Goal: Information Seeking & Learning: Learn about a topic

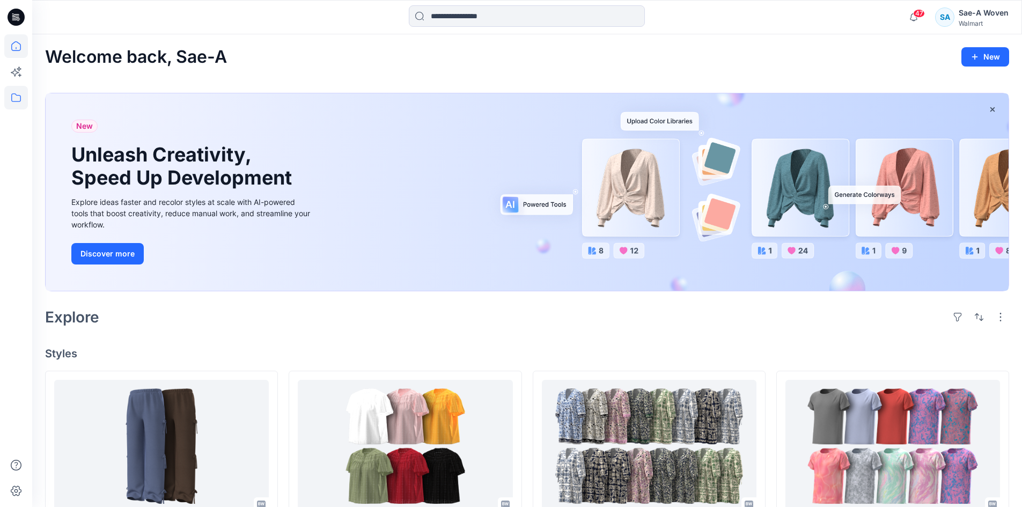
click at [12, 100] on icon at bounding box center [16, 97] width 10 height 9
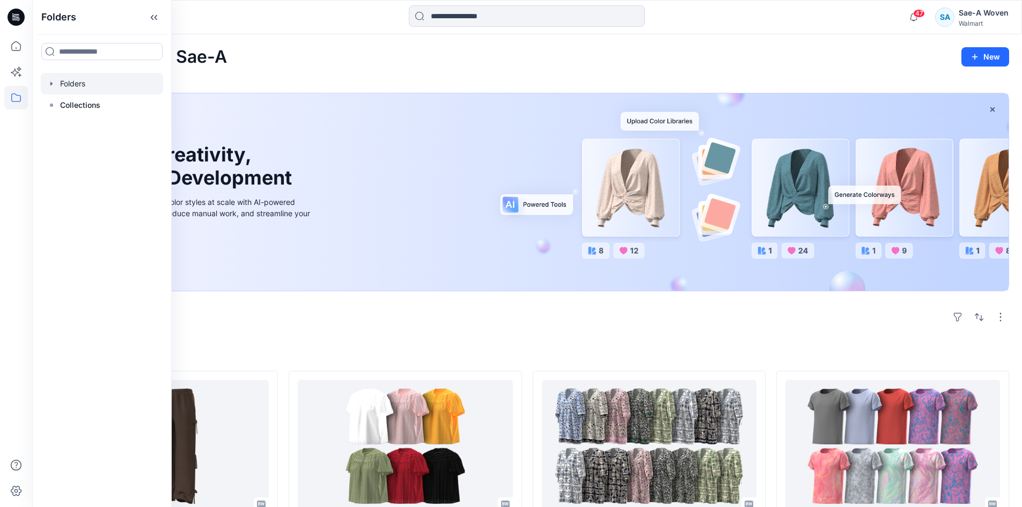
click at [89, 85] on div at bounding box center [102, 83] width 122 height 21
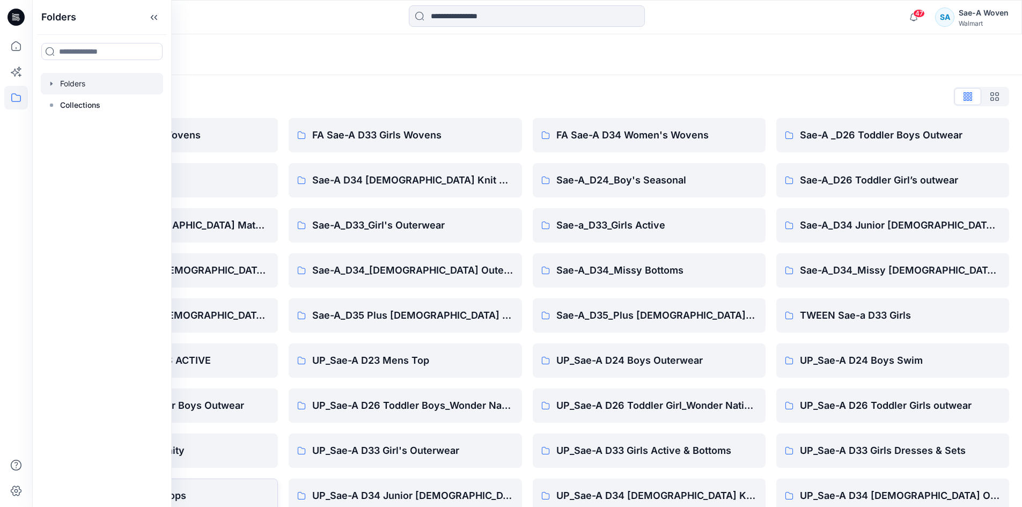
click at [196, 495] on p "UP_Sae-A D33 Girls Tops" at bounding box center [169, 495] width 201 height 15
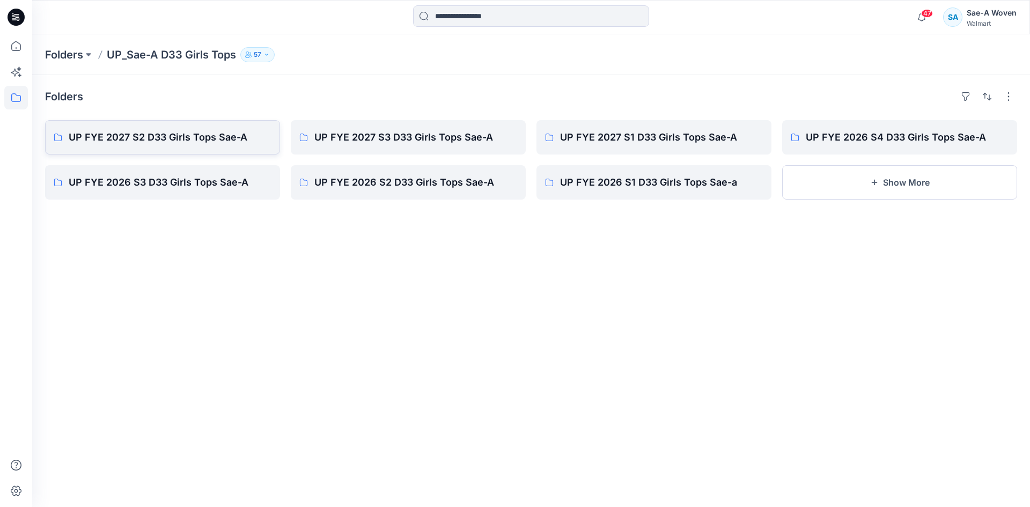
click at [238, 137] on p "UP FYE 2027 S2 D33 Girls Tops Sae-A" at bounding box center [170, 137] width 203 height 15
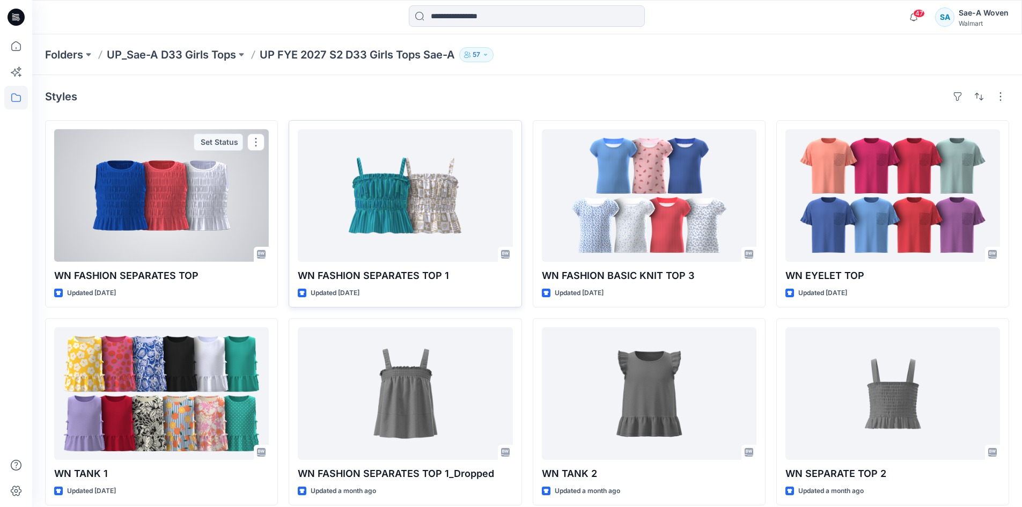
click at [346, 227] on div at bounding box center [405, 195] width 215 height 132
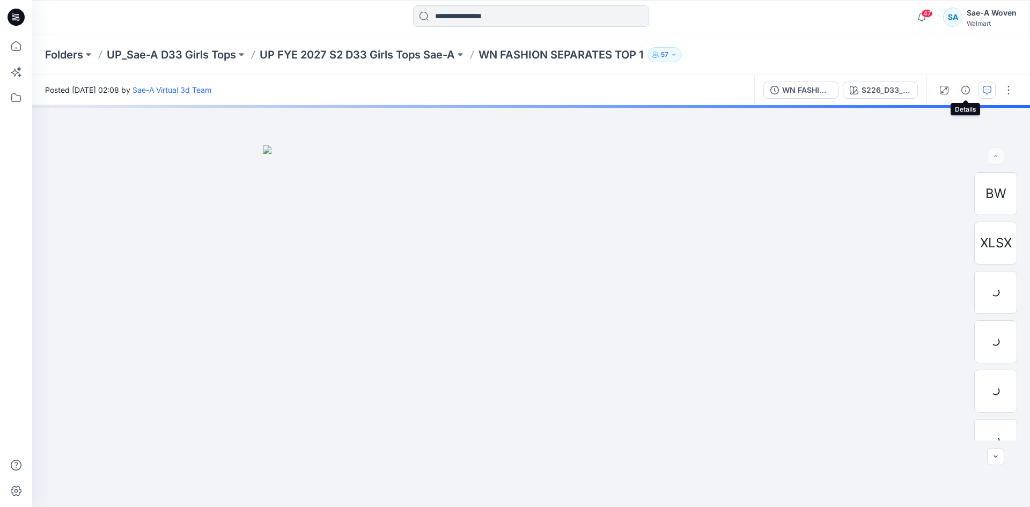
click at [980, 87] on button "button" at bounding box center [986, 90] width 17 height 17
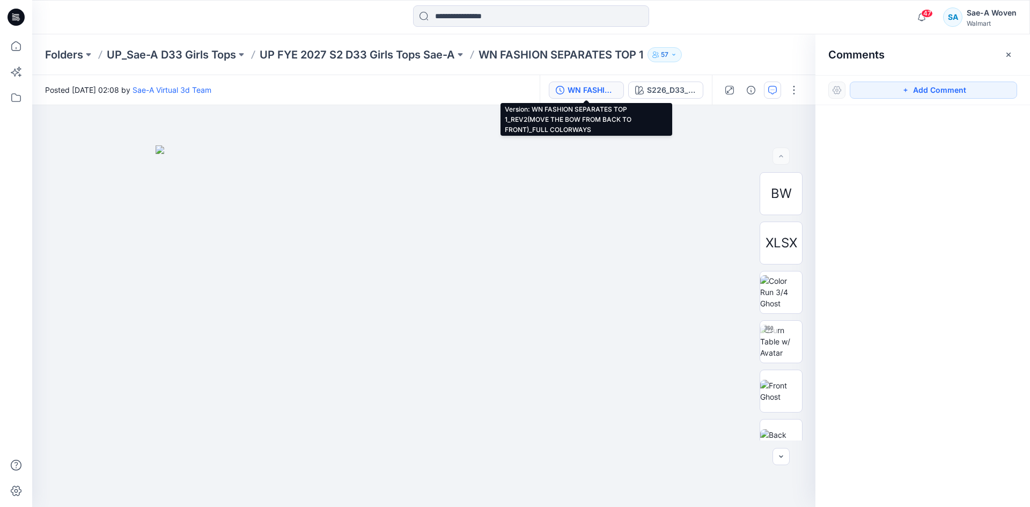
click at [576, 90] on div "WN FASHION SEPARATES TOP 1_REV2(MOVE THE BOW FROM BACK TO FRONT)_FULL COLORWAYS" at bounding box center [591, 90] width 49 height 12
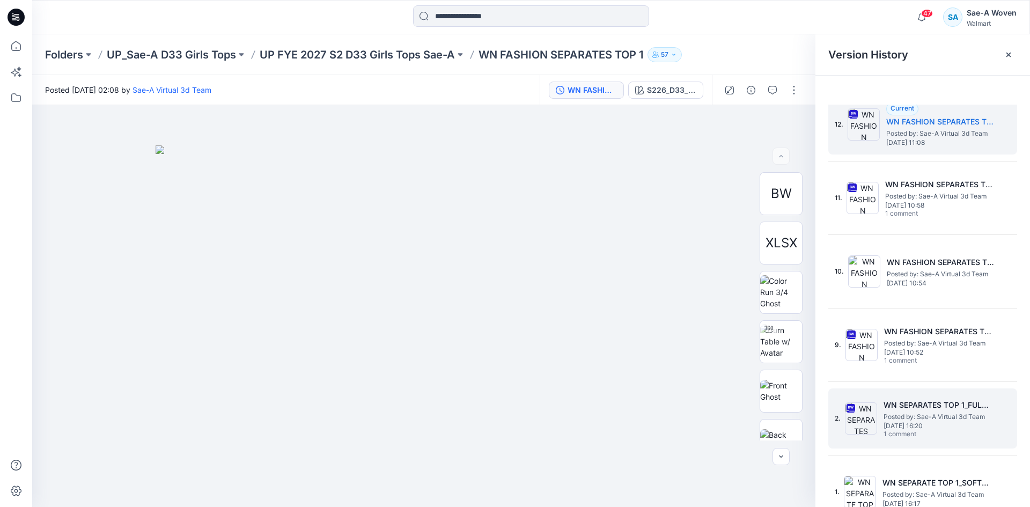
scroll to position [34, 0]
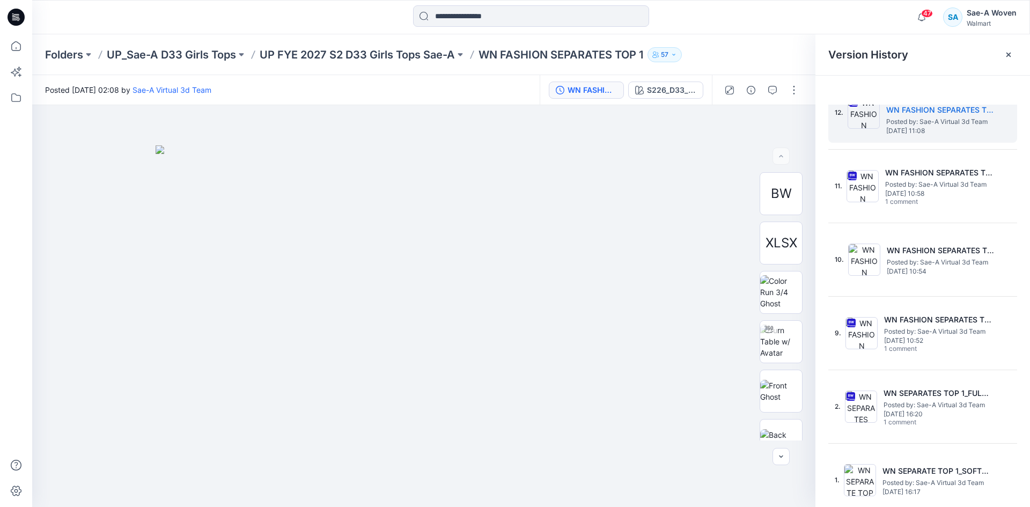
click at [924, 448] on div "12. Current WN FASHION SEPARATES TOP 1_REV2(MOVE THE BOW FROM BACK TO FRONT)_FU…" at bounding box center [922, 296] width 189 height 427
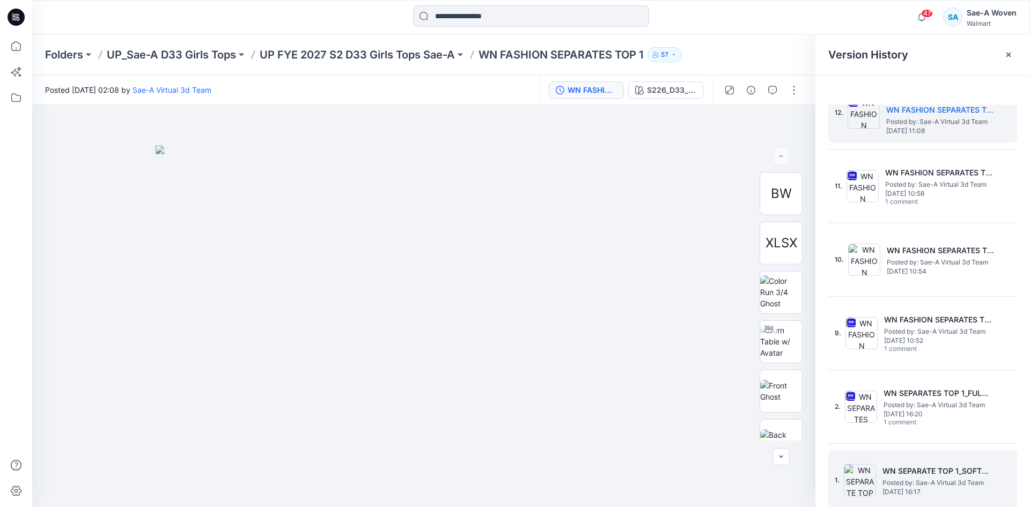
click at [921, 459] on div "1. WN SEPARATE TOP 1_SOFT SILVER Posted by: Sae-A Virtual 3d Team [DATE] 16:17" at bounding box center [915, 479] width 161 height 51
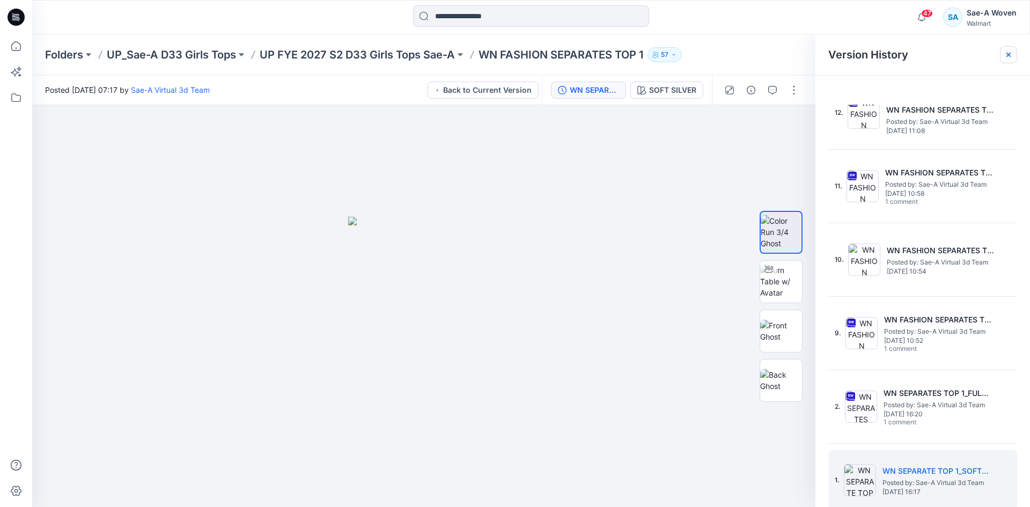
click at [1010, 55] on icon at bounding box center [1008, 54] width 9 height 9
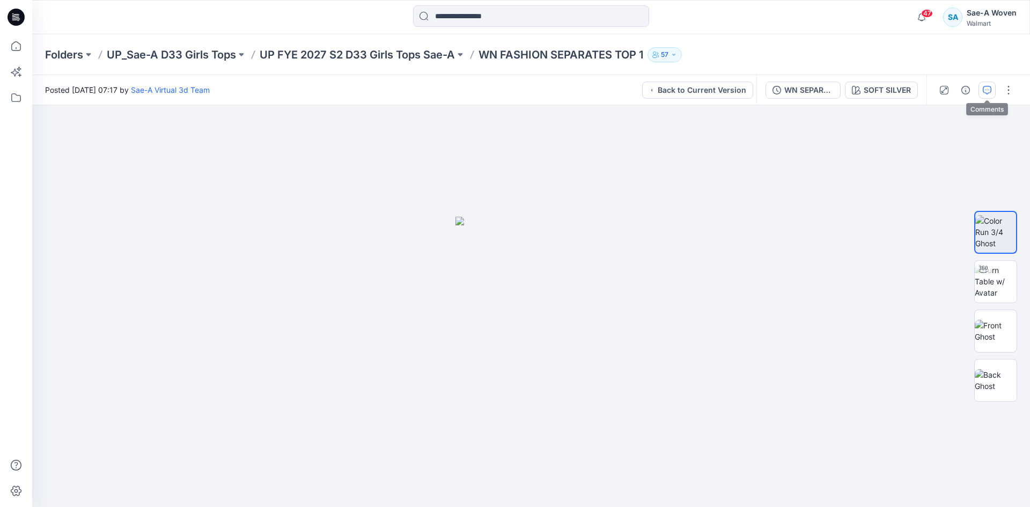
click at [986, 90] on icon "button" at bounding box center [987, 90] width 9 height 9
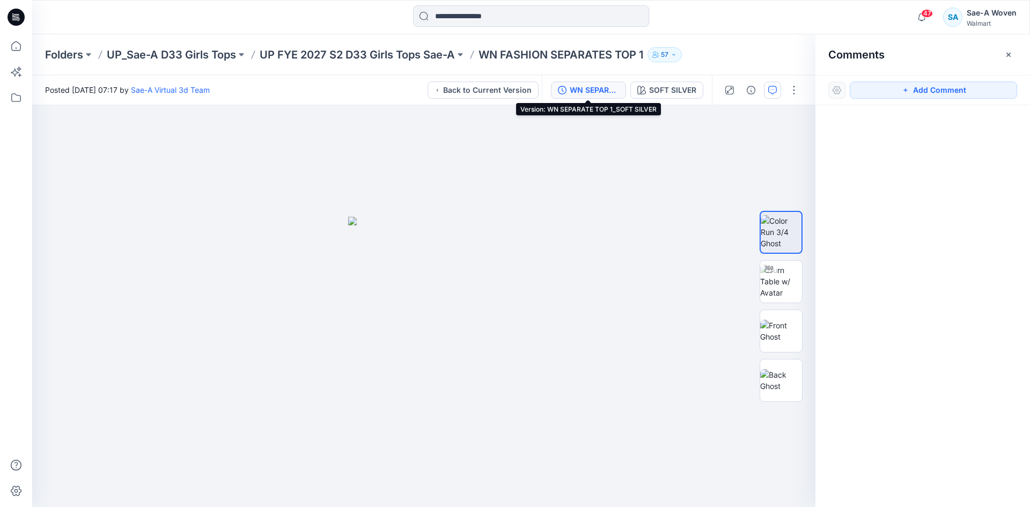
click at [600, 93] on div "WN SEPARATE TOP 1_SOFT SILVER" at bounding box center [594, 90] width 49 height 12
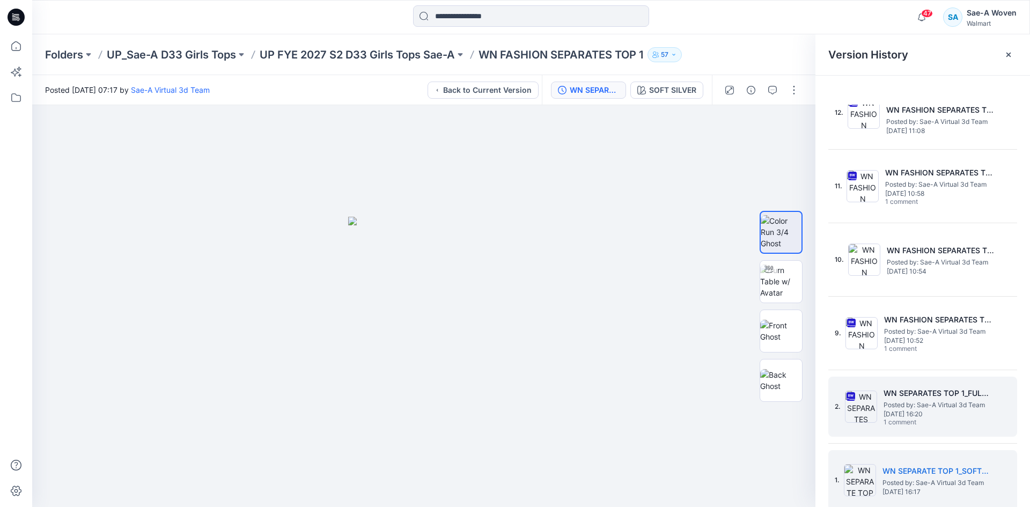
click at [902, 408] on span "Posted by: Sae-A Virtual 3d Team" at bounding box center [936, 405] width 107 height 11
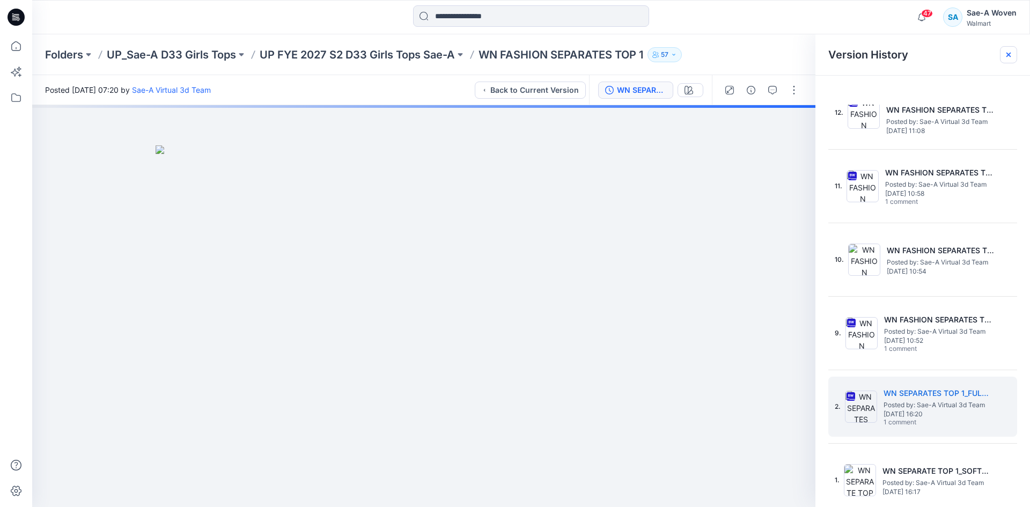
click at [1007, 53] on icon at bounding box center [1008, 55] width 4 height 4
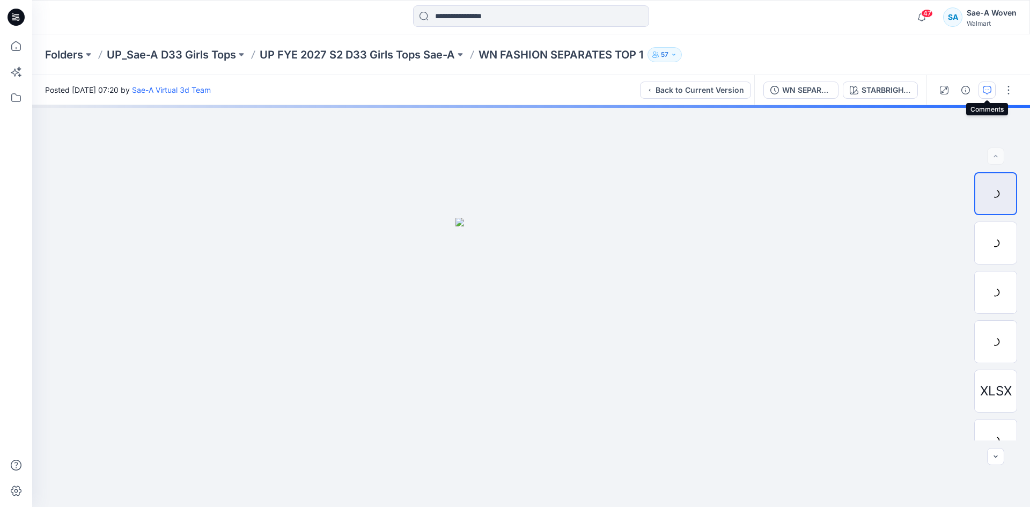
click at [983, 89] on icon "button" at bounding box center [987, 90] width 9 height 9
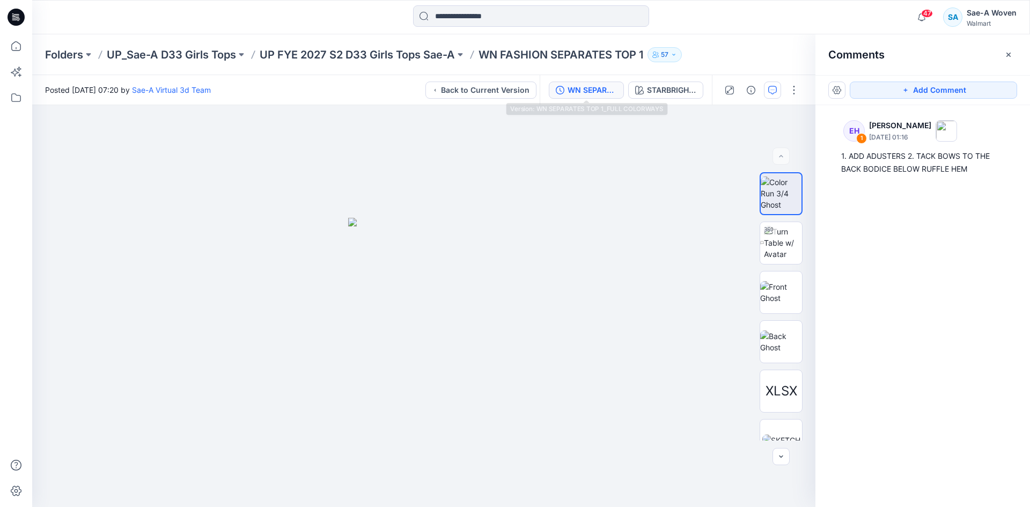
click at [583, 90] on div "WN SEPARATES TOP 1_FULL COLORWAYS" at bounding box center [591, 90] width 49 height 12
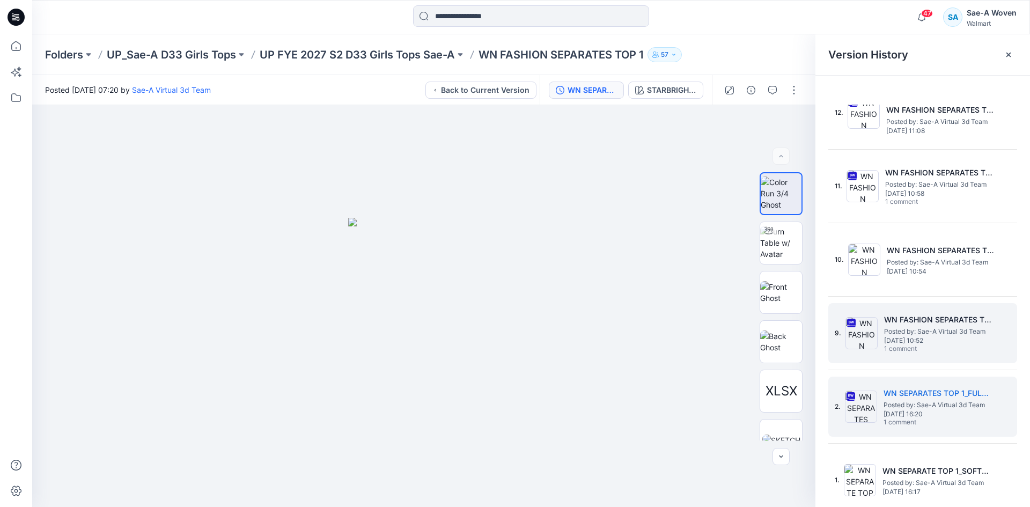
click at [882, 327] on div "9. WN FASHION SEPARATES TOP 1_REV1_SOFT SILVER Posted by: Sae-A Virtual 3d Team…" at bounding box center [915, 332] width 161 height 51
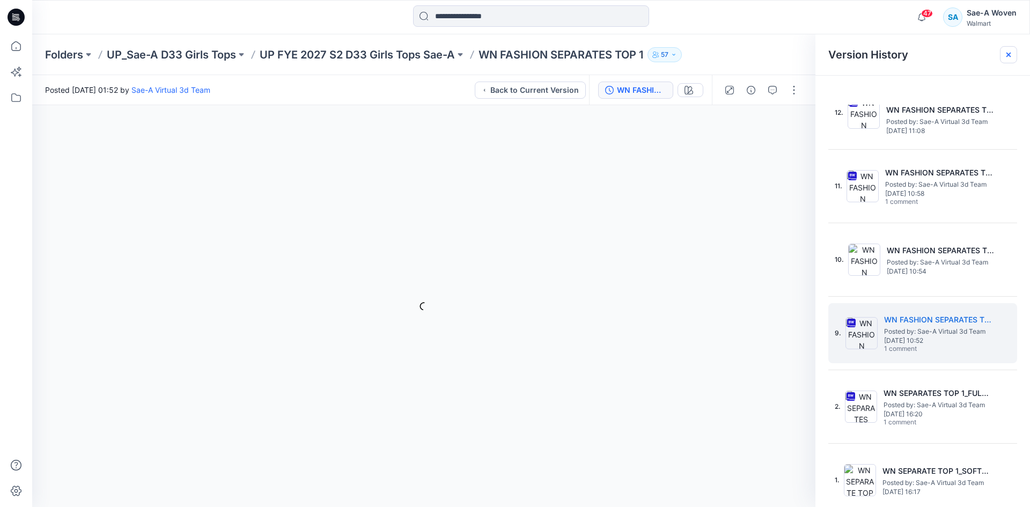
click at [1005, 55] on icon at bounding box center [1008, 54] width 9 height 9
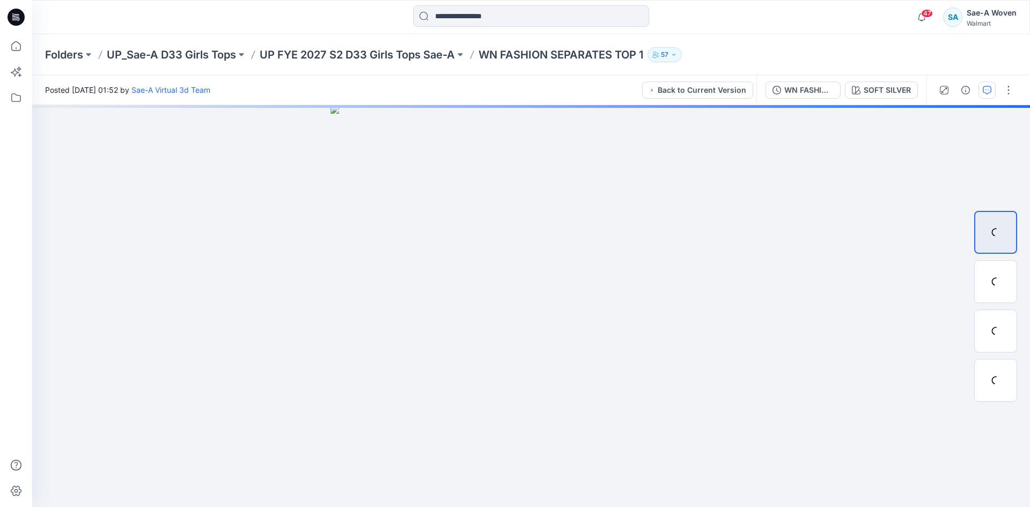
click at [992, 86] on button "button" at bounding box center [986, 90] width 17 height 17
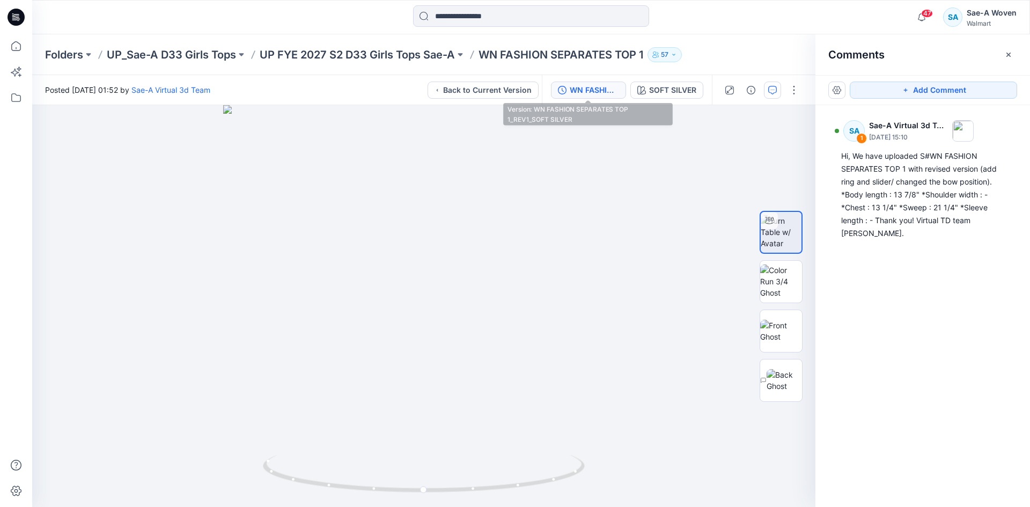
click at [605, 90] on div "WN FASHION SEPARATES TOP 1_REV1_SOFT SILVER" at bounding box center [594, 90] width 49 height 12
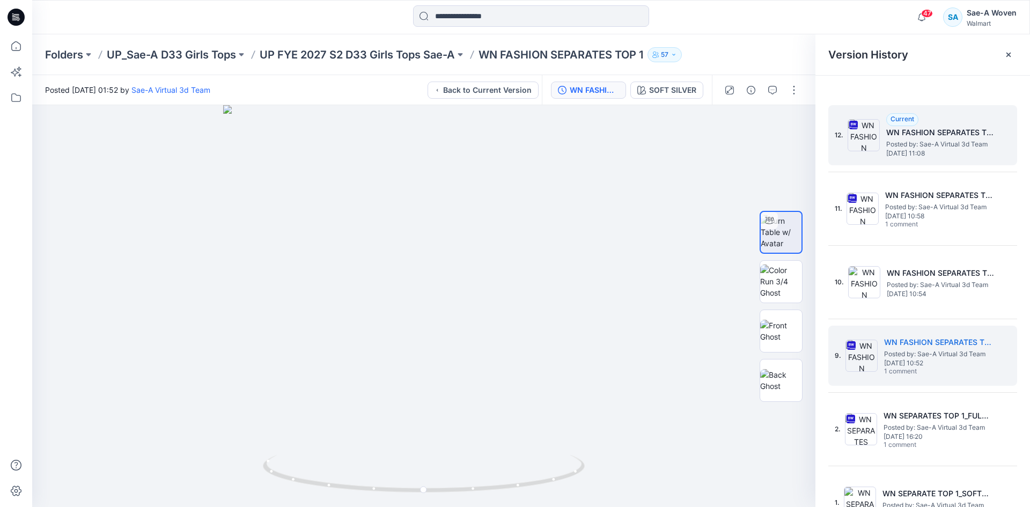
scroll to position [0, 0]
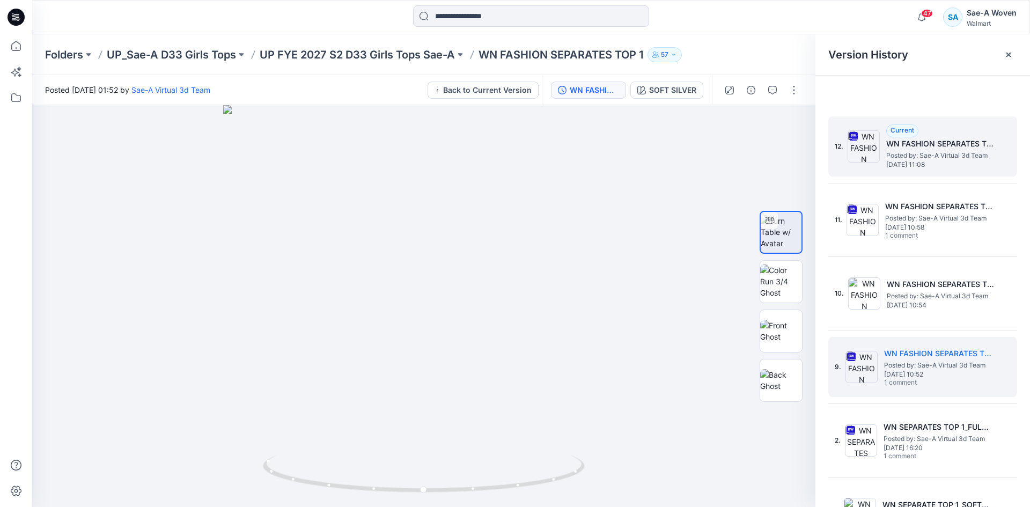
click at [895, 146] on h5 "WN FASHION SEPARATES TOP 1_REV2(MOVE THE BOW FROM BACK TO FRONT)_FULL COLORWAYS" at bounding box center [939, 143] width 107 height 13
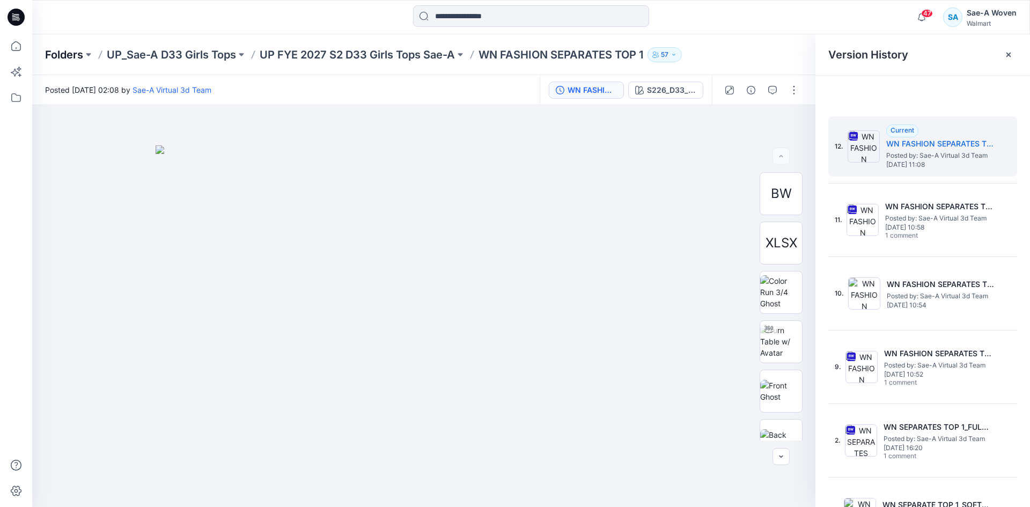
click at [65, 59] on p "Folders" at bounding box center [64, 54] width 38 height 15
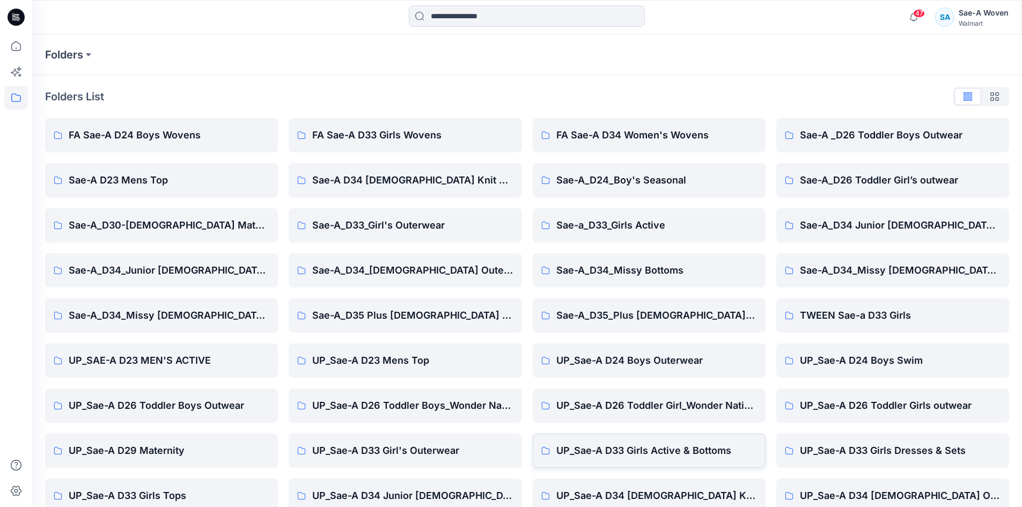
click at [695, 452] on p "UP_Sae-A D33 Girls Active & Bottoms" at bounding box center [656, 450] width 201 height 15
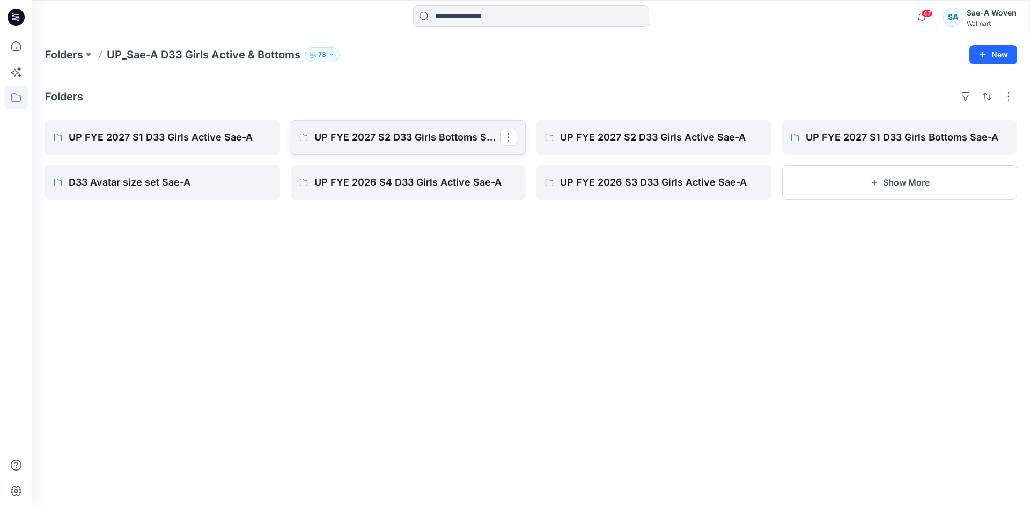
click at [397, 141] on p "UP FYE 2027 S2 D33 Girls Bottoms Sae-A" at bounding box center [407, 137] width 186 height 15
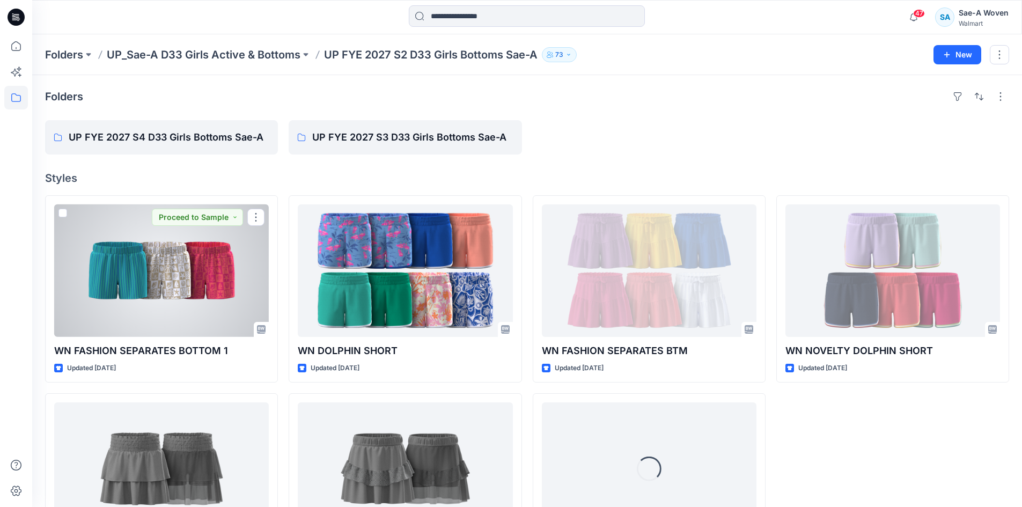
click at [192, 304] on div at bounding box center [161, 270] width 215 height 132
